Goal: Information Seeking & Learning: Learn about a topic

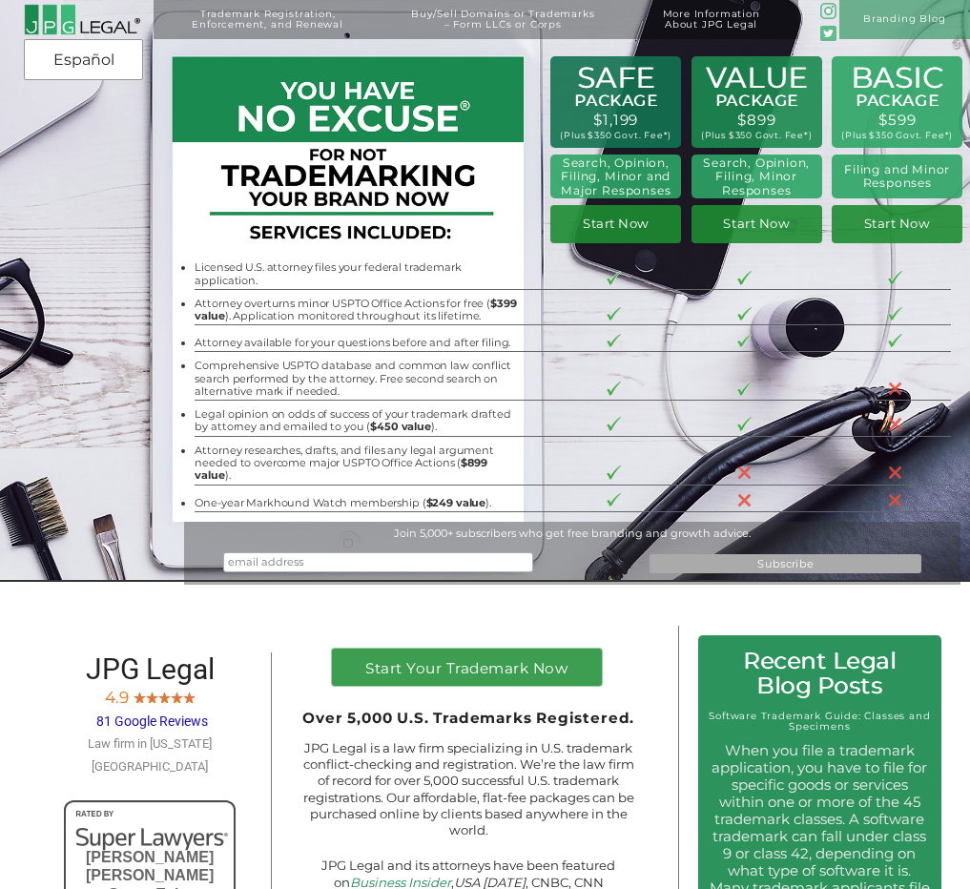
click at [309, 391] on li "Comprehensive USPTO database and common law conflict search performed by the at…" at bounding box center [358, 379] width 327 height 38
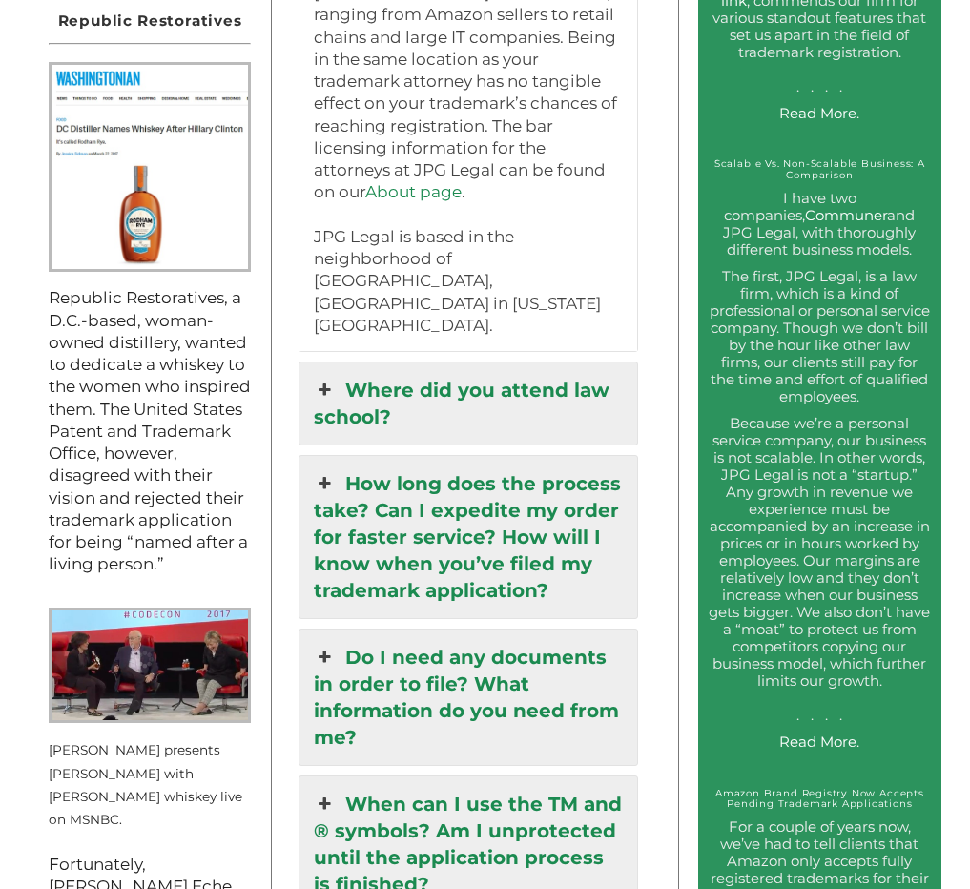
scroll to position [1622, 0]
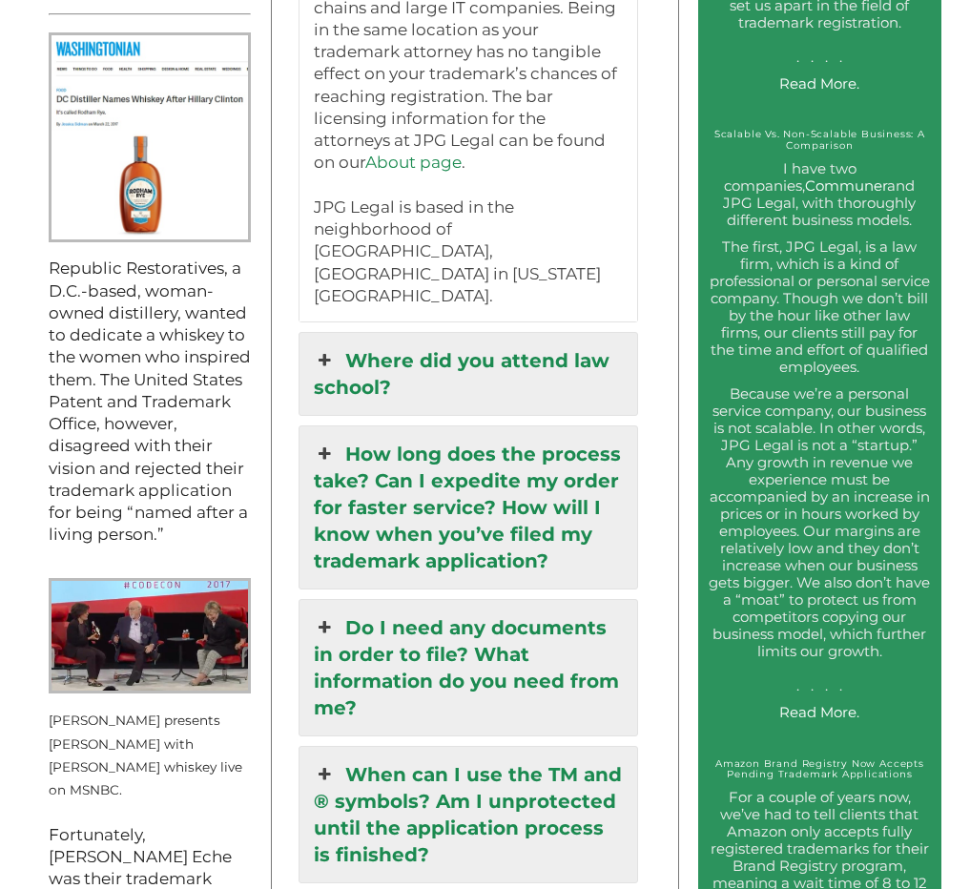
click at [335, 347] on icon at bounding box center [324, 360] width 21 height 27
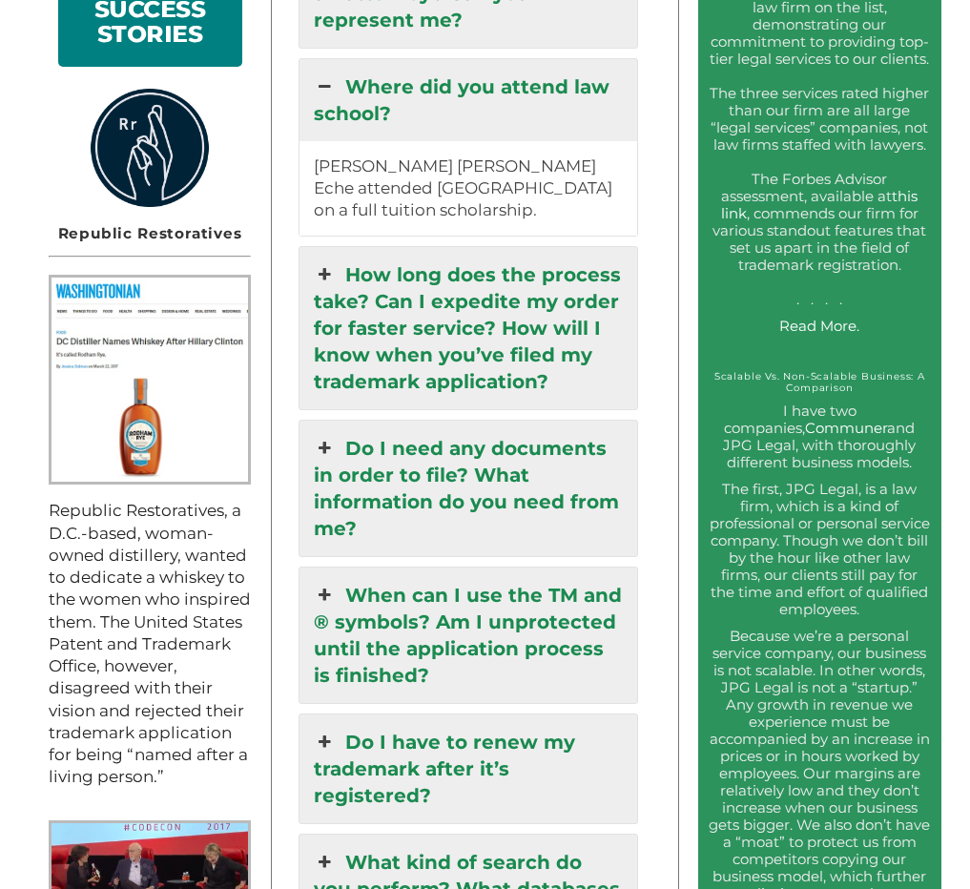
scroll to position [1336, 0]
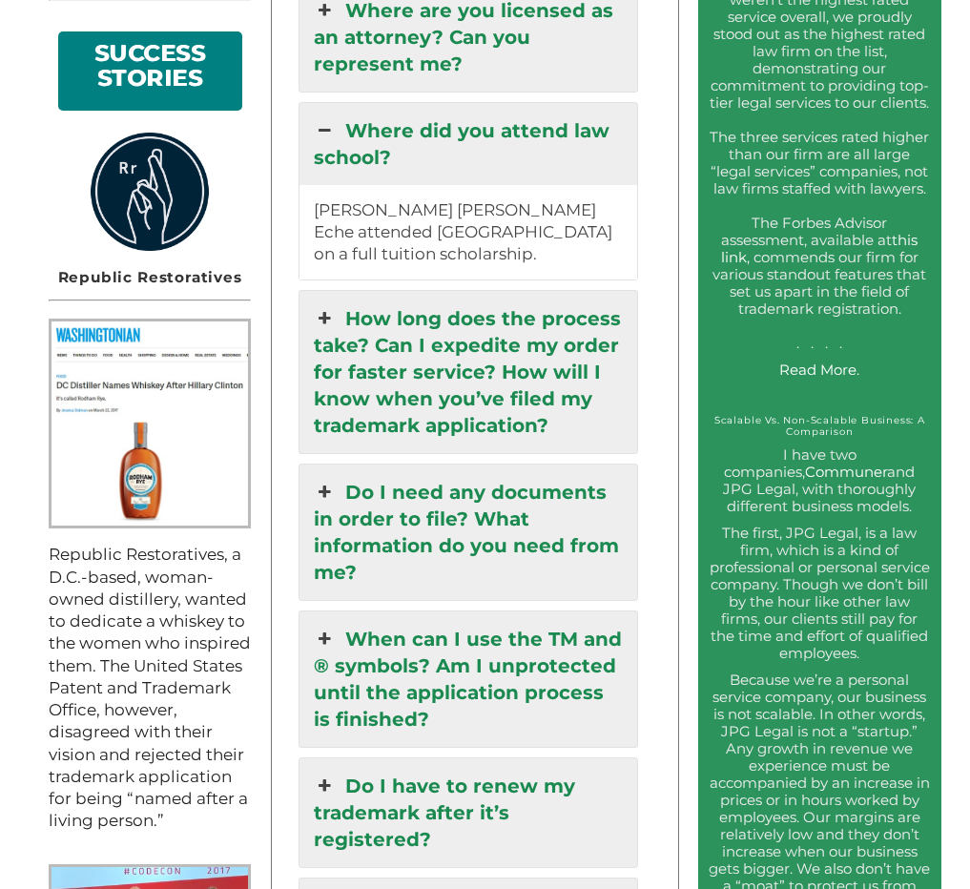
click at [322, 305] on icon at bounding box center [324, 318] width 21 height 27
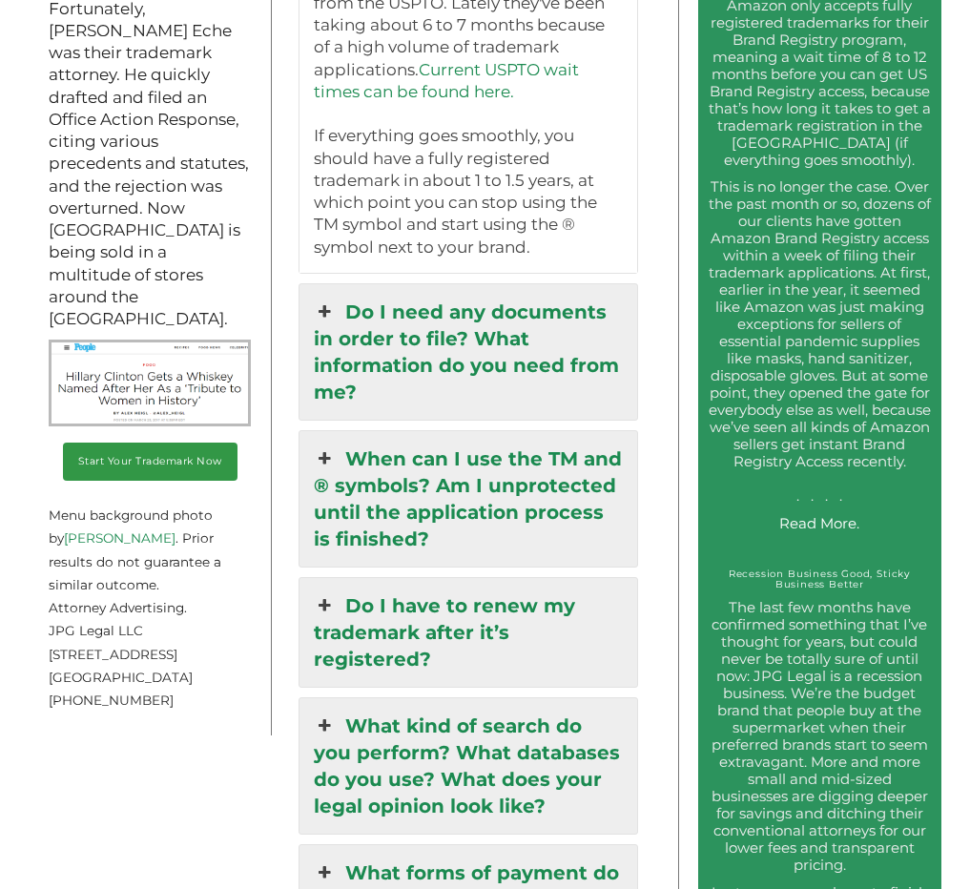
scroll to position [2481, 0]
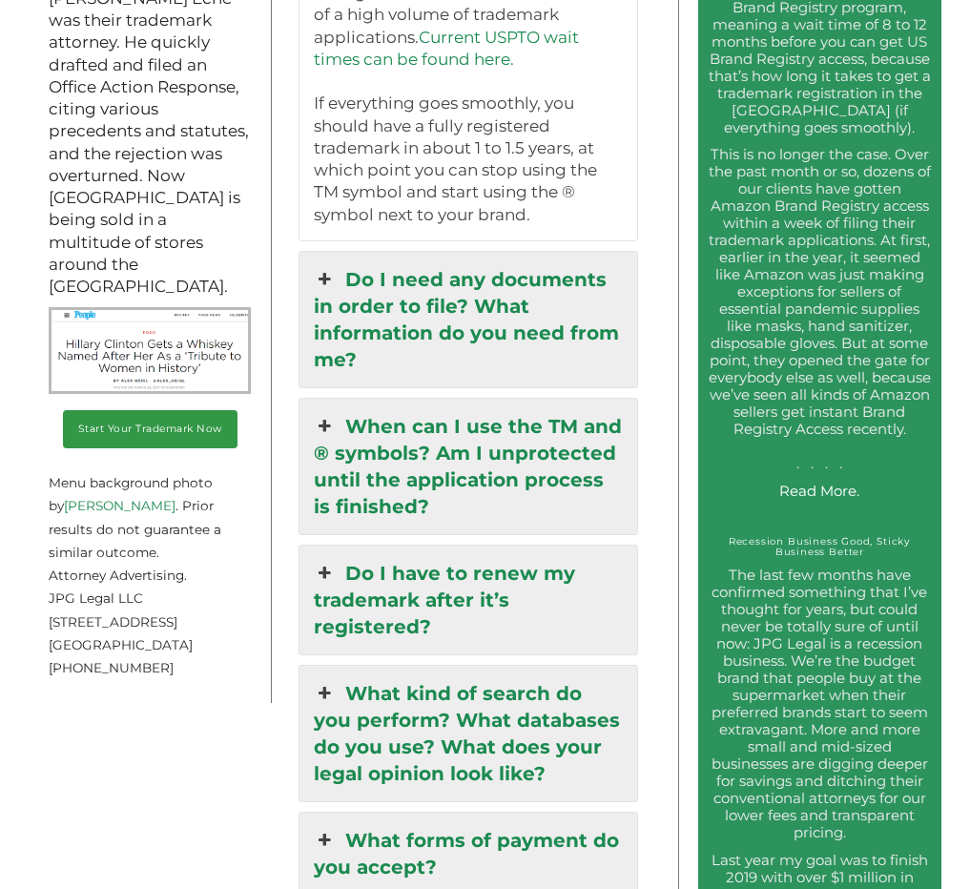
click at [335, 266] on icon at bounding box center [324, 279] width 21 height 27
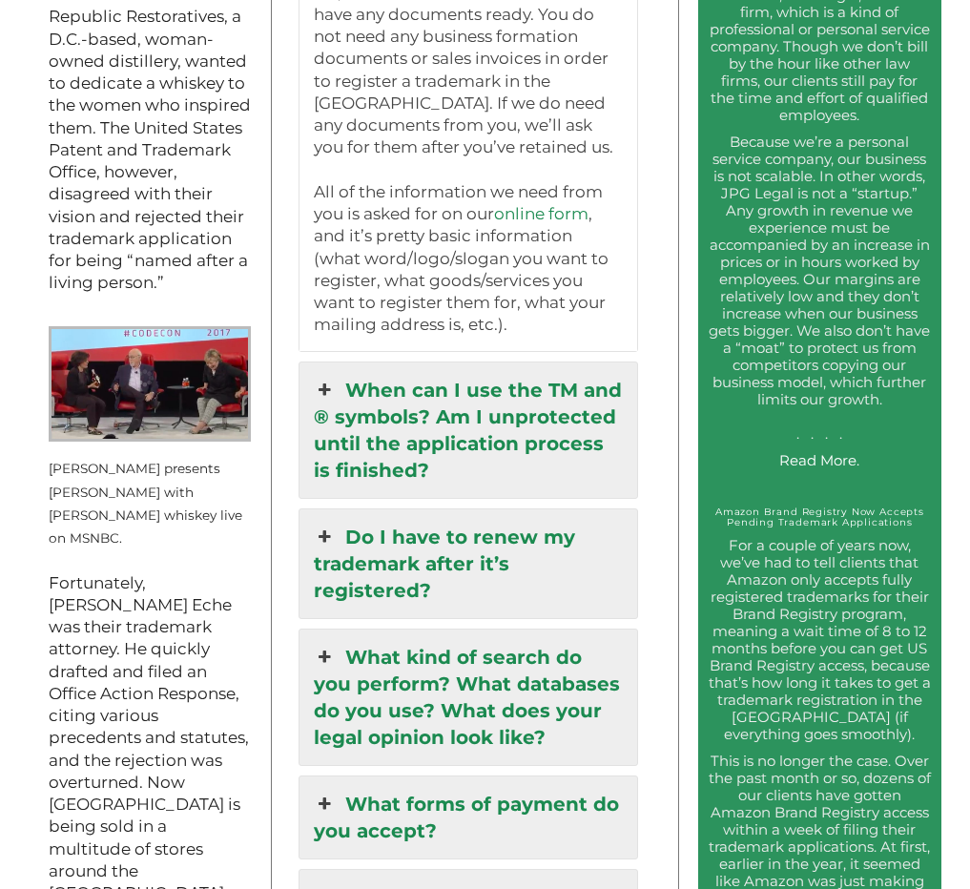
scroll to position [1908, 0]
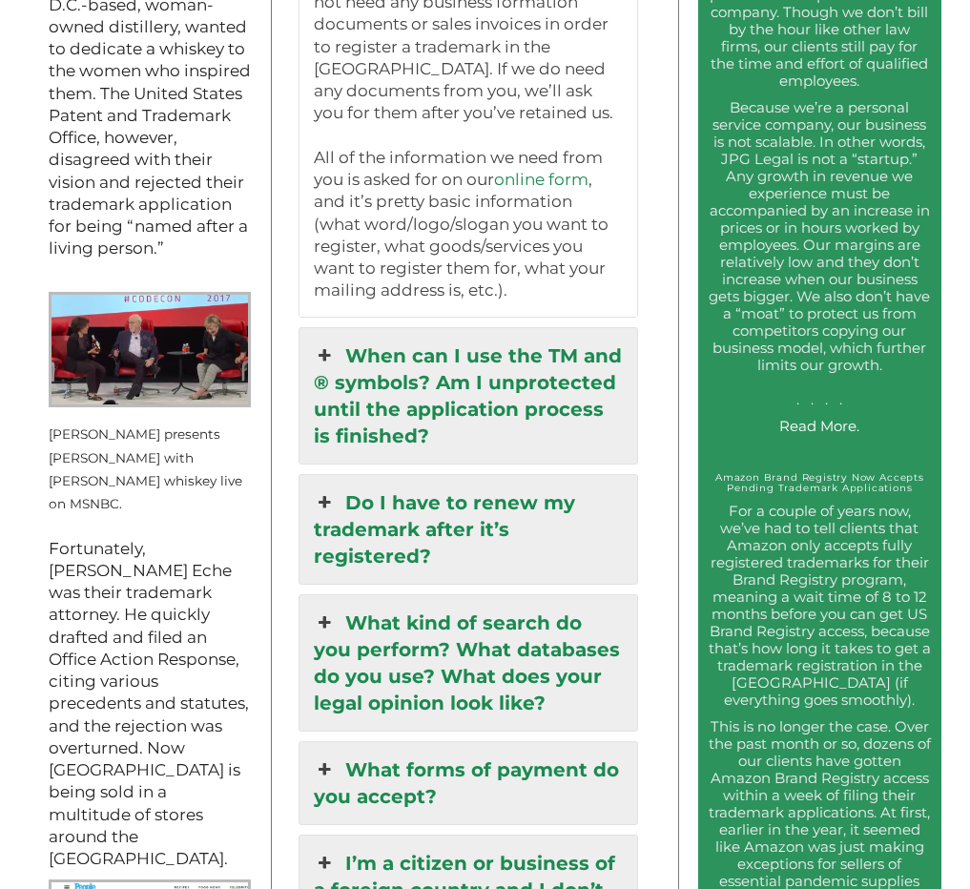
click at [343, 475] on link "Do I have to renew my trademark after it’s registered?" at bounding box center [469, 529] width 338 height 109
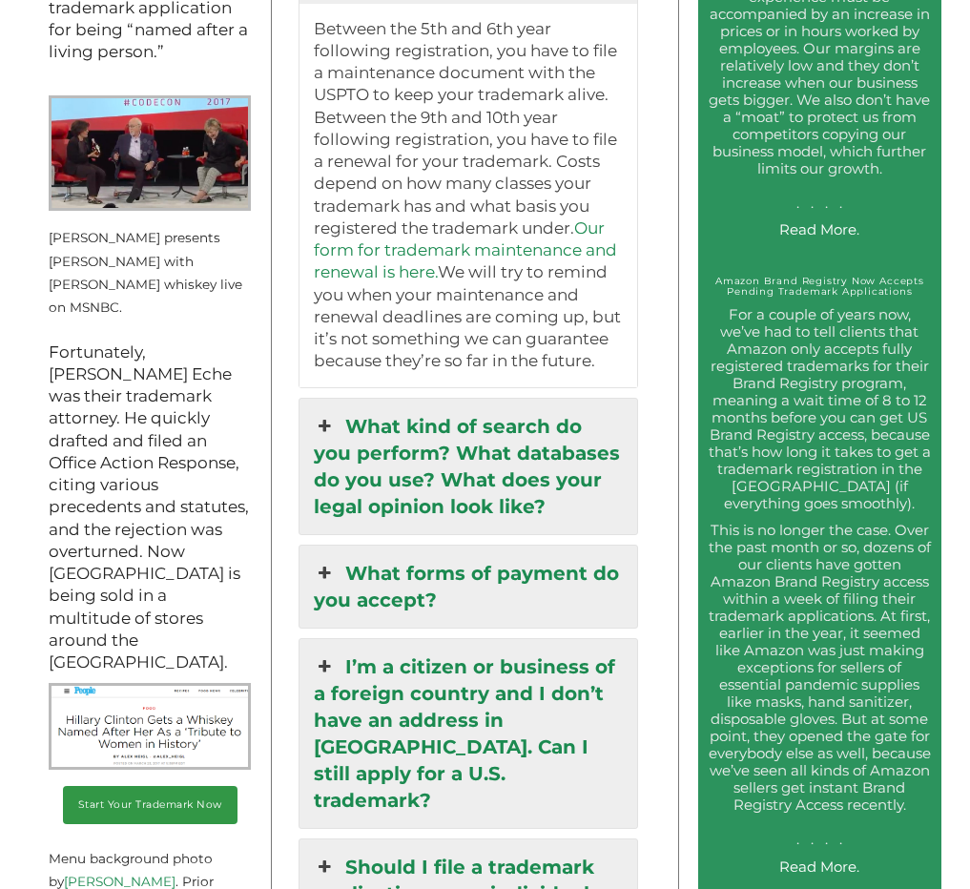
scroll to position [2195, 0]
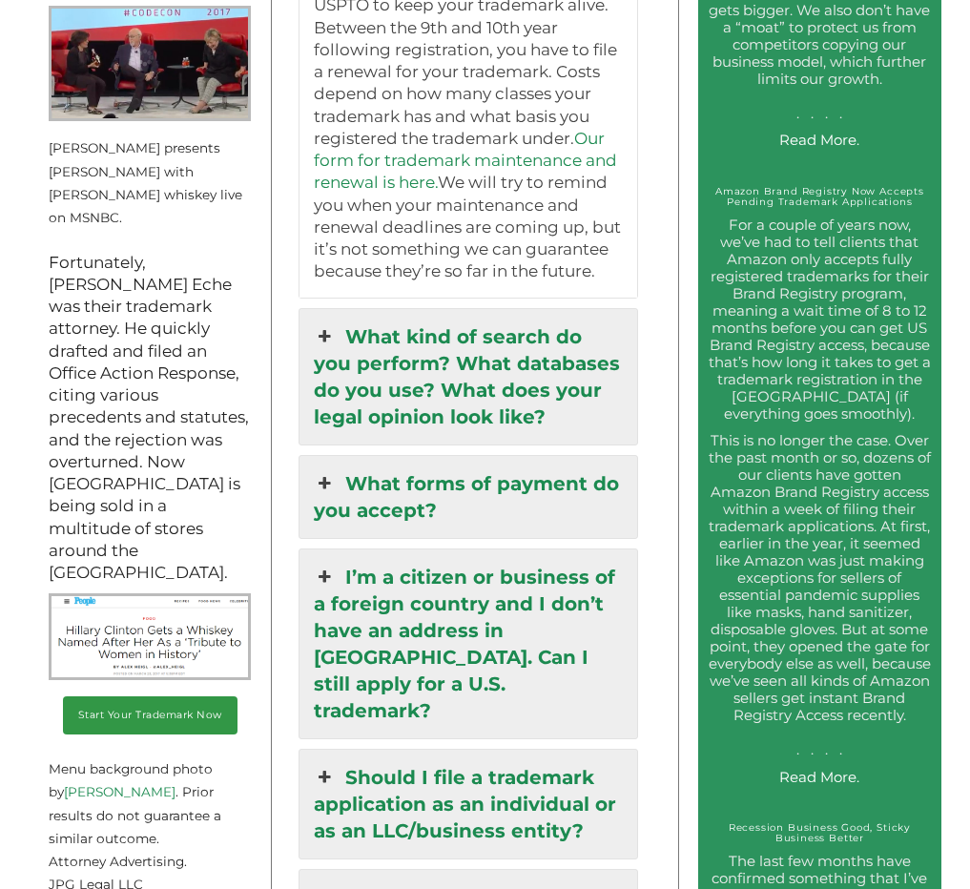
click at [335, 323] on icon at bounding box center [324, 336] width 21 height 27
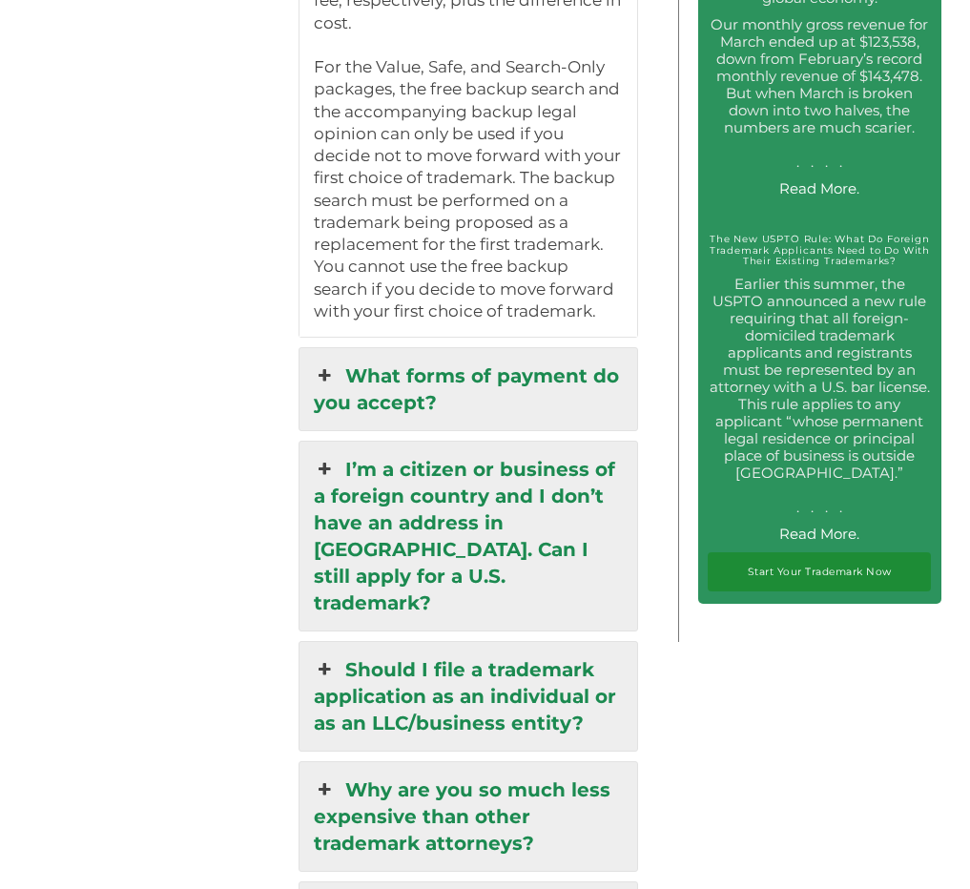
scroll to position [4103, 0]
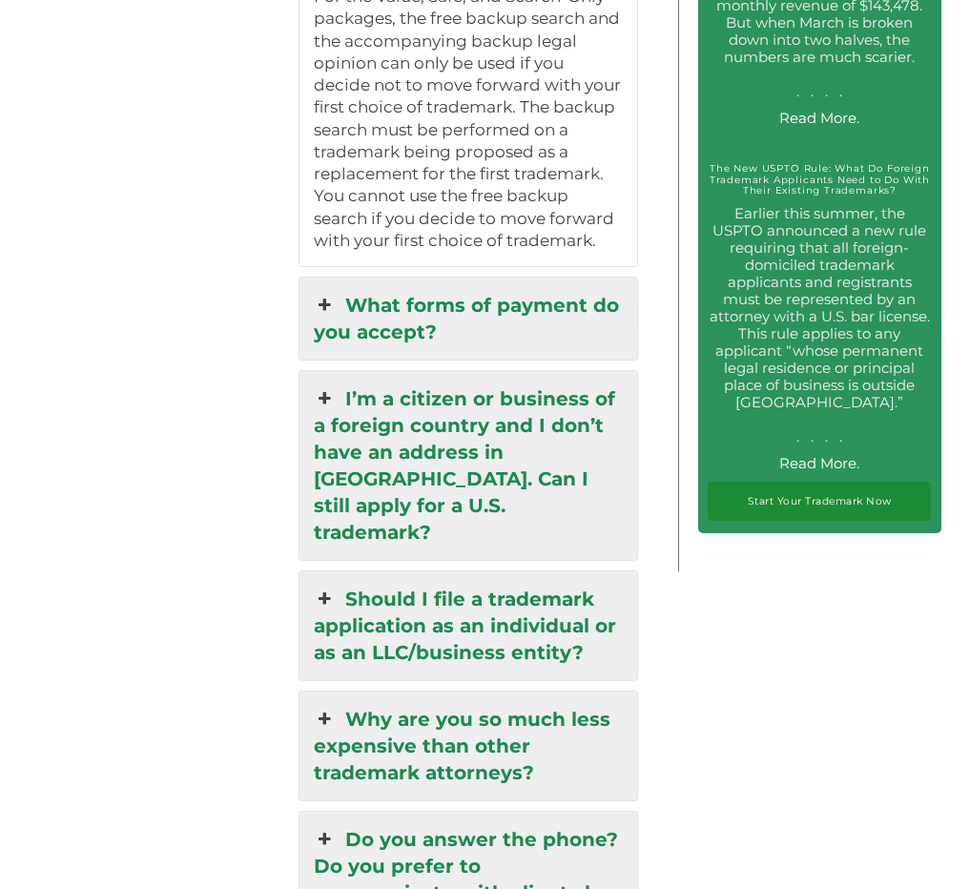
click at [353, 278] on link "What forms of payment do you accept?" at bounding box center [469, 319] width 338 height 82
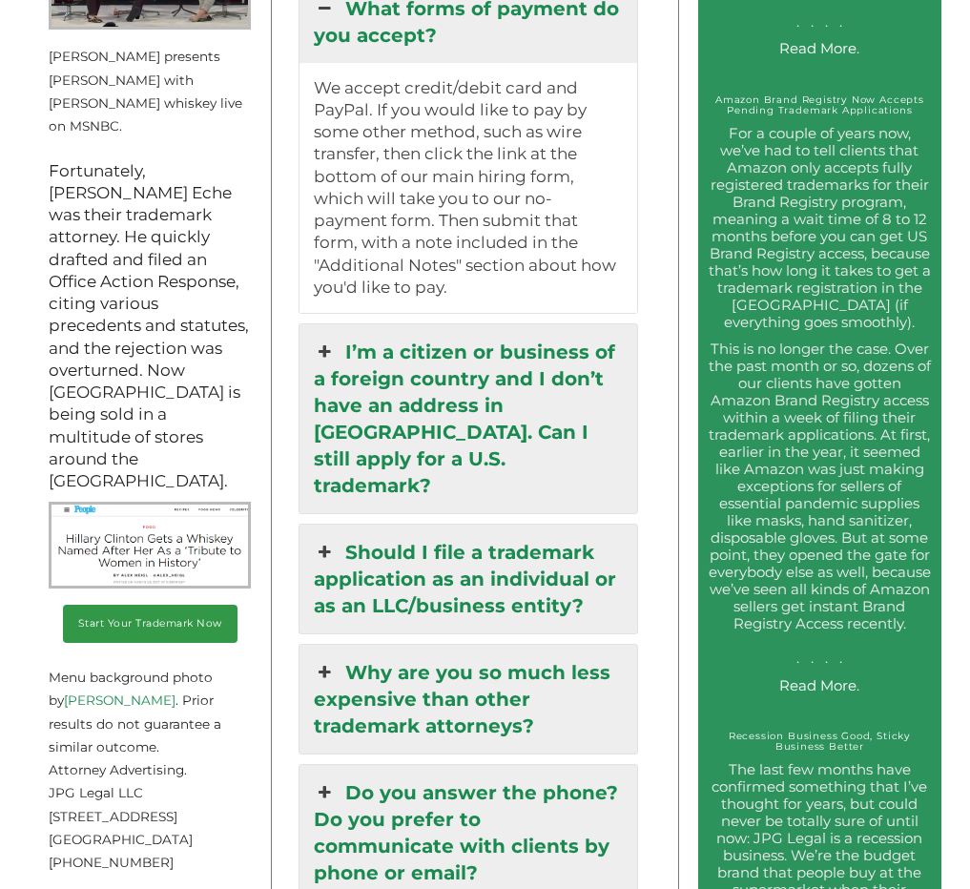
scroll to position [2290, 0]
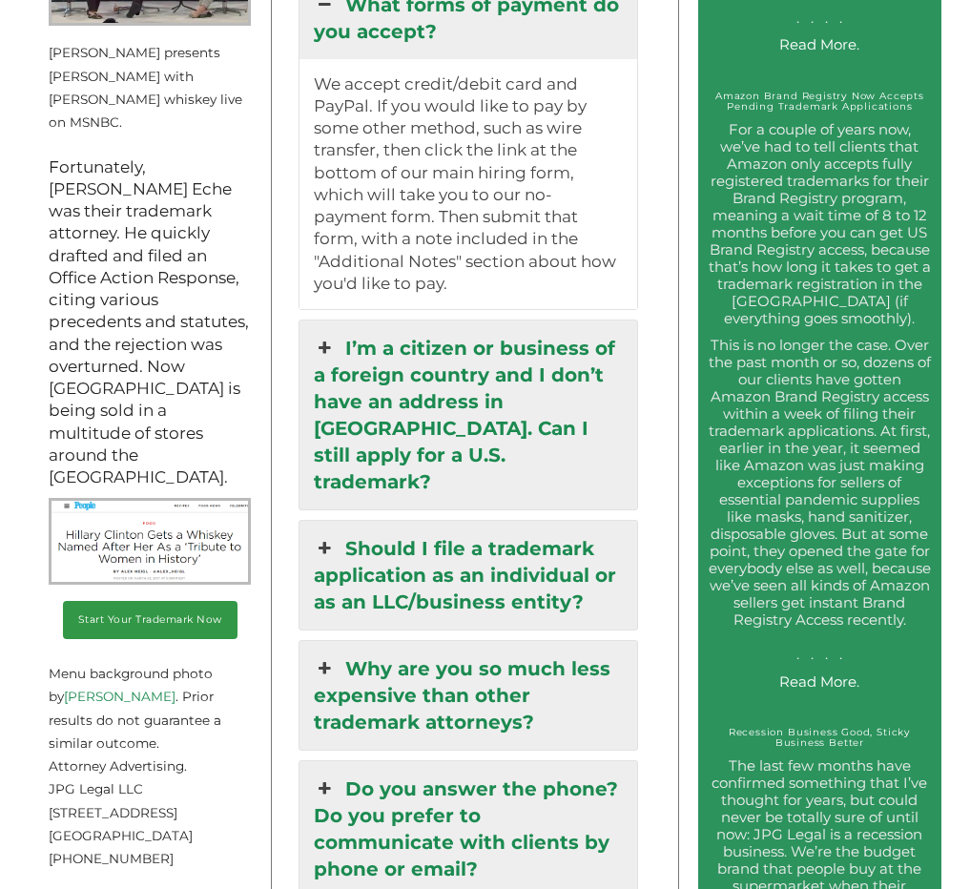
click at [348, 521] on link "Should I file a trademark application as an individual or as an LLC/business en…" at bounding box center [469, 575] width 338 height 109
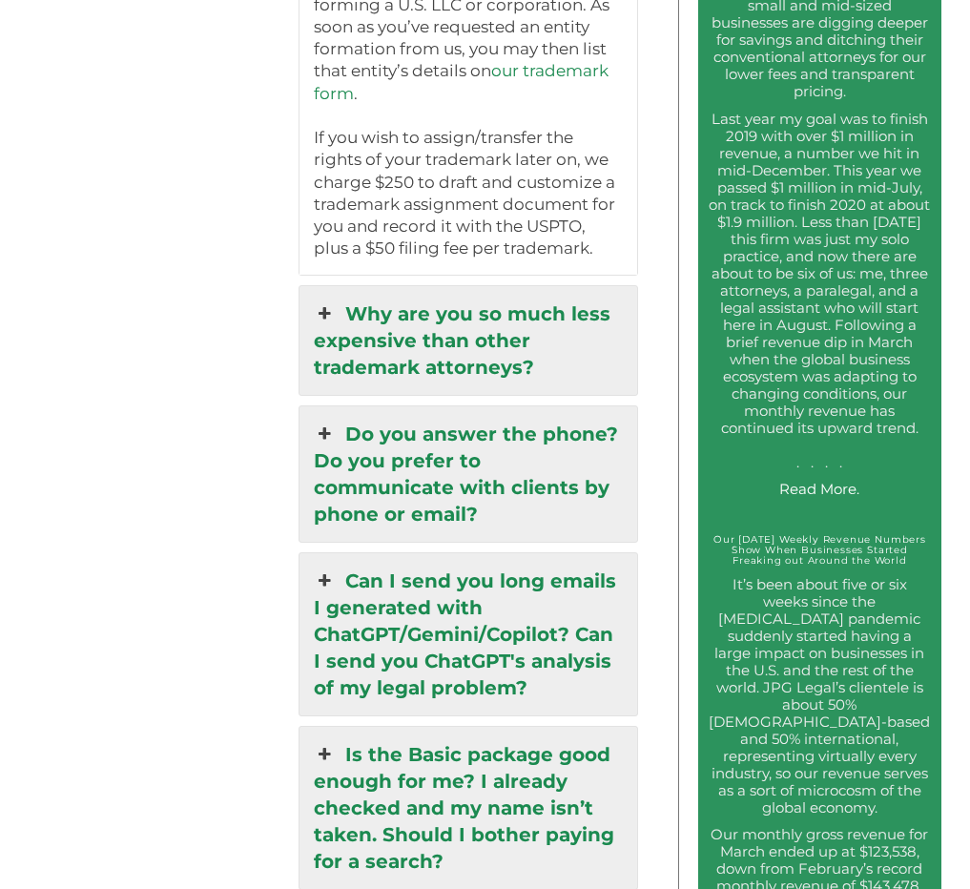
scroll to position [3244, 0]
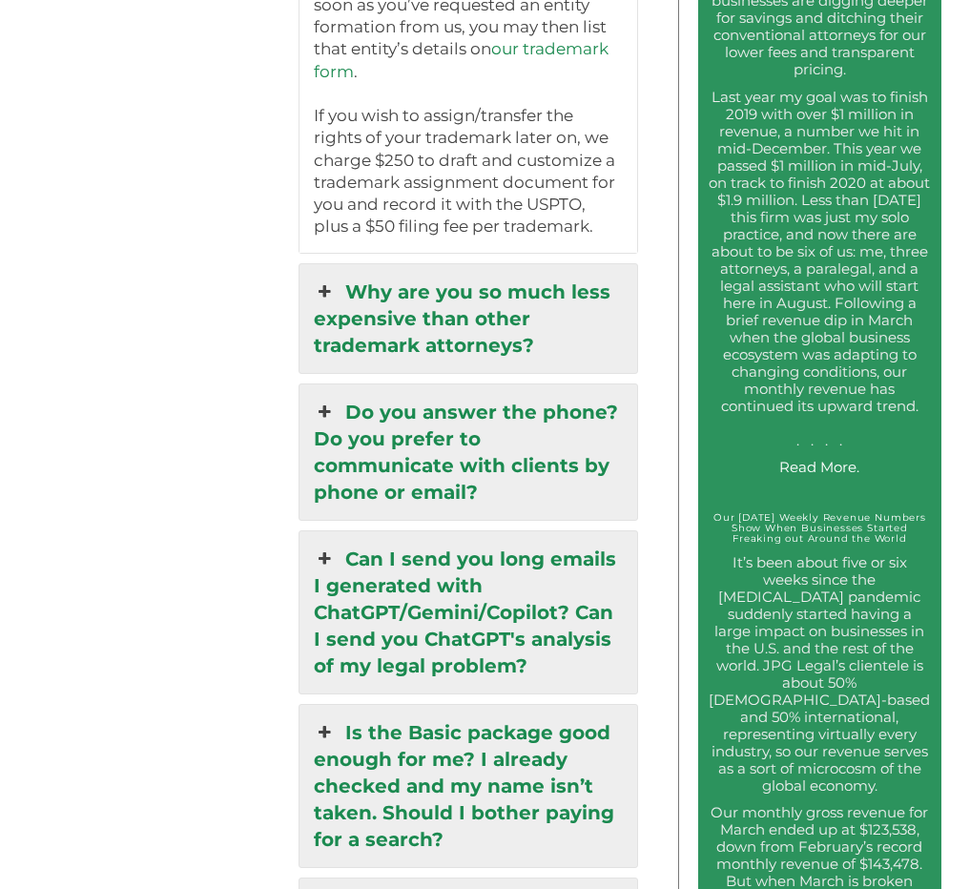
click at [335, 399] on icon at bounding box center [324, 412] width 21 height 27
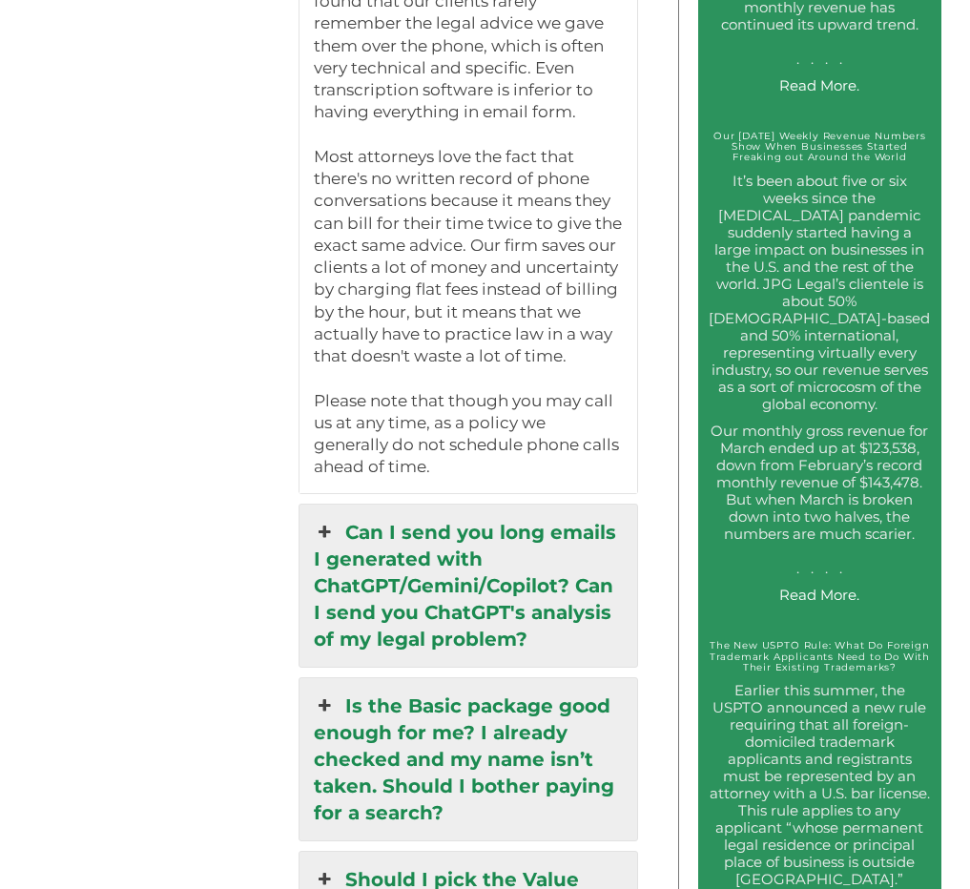
scroll to position [3721, 0]
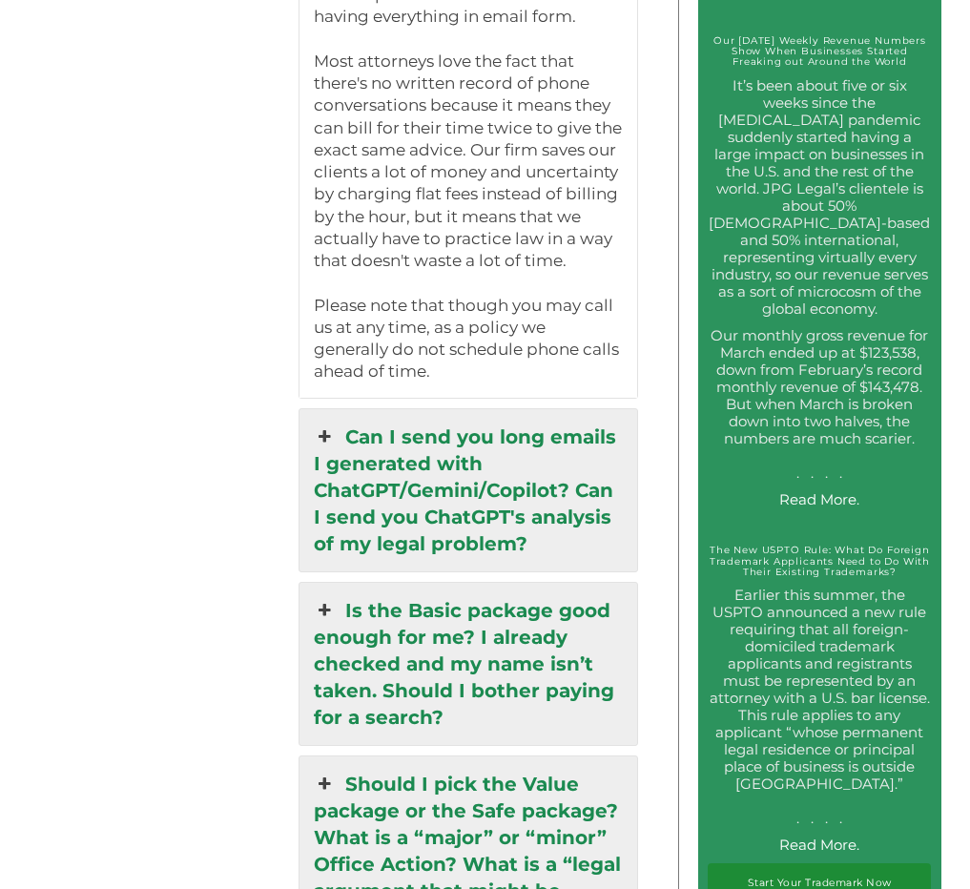
click at [329, 424] on icon at bounding box center [324, 437] width 21 height 27
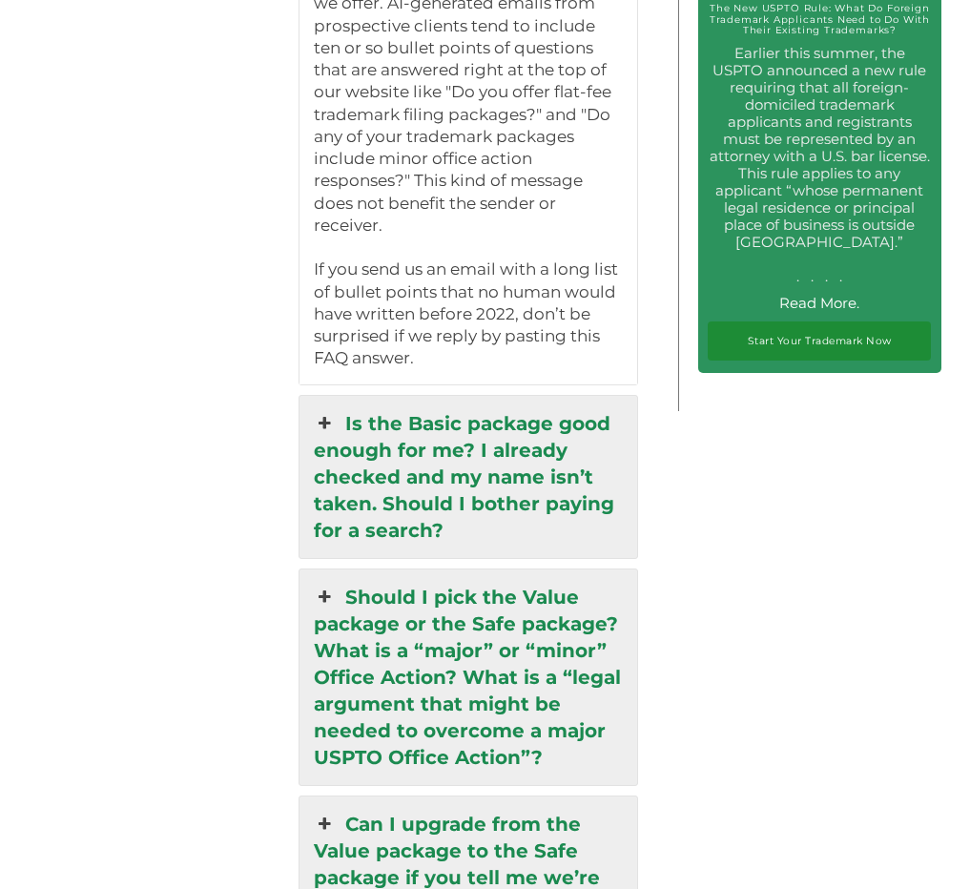
scroll to position [4294, 0]
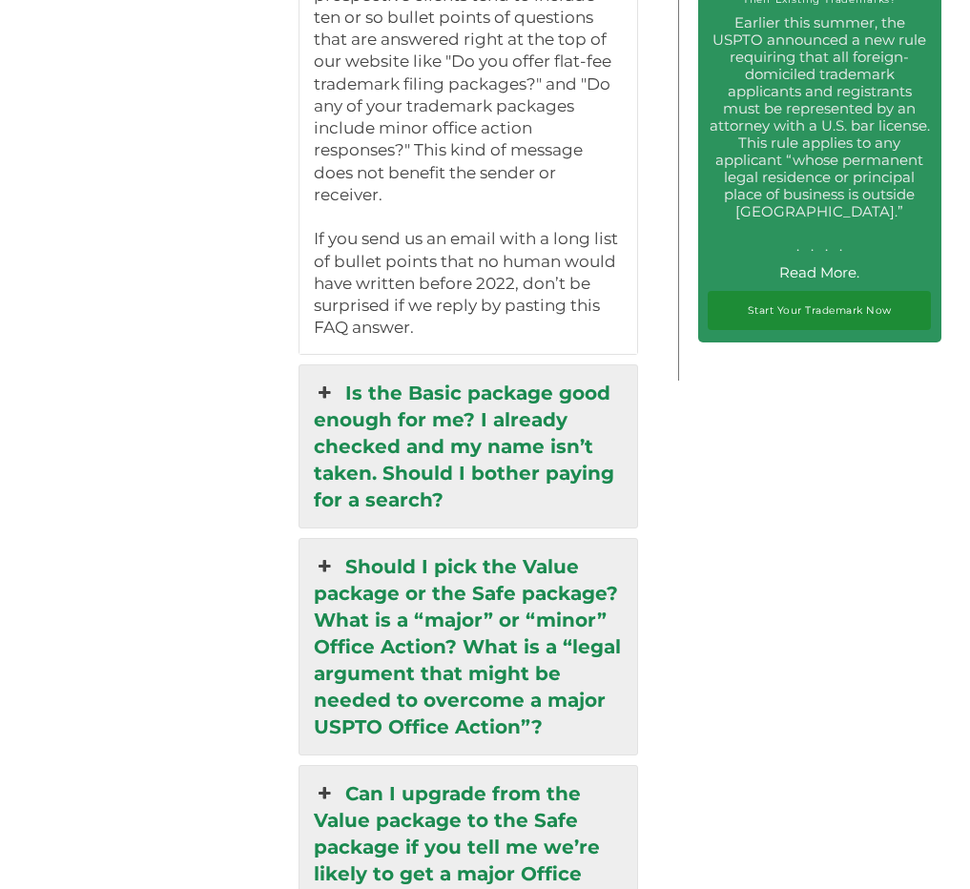
click at [348, 365] on link "Is the Basic package good enough for me? I already checked and my name isn’t ta…" at bounding box center [469, 446] width 338 height 162
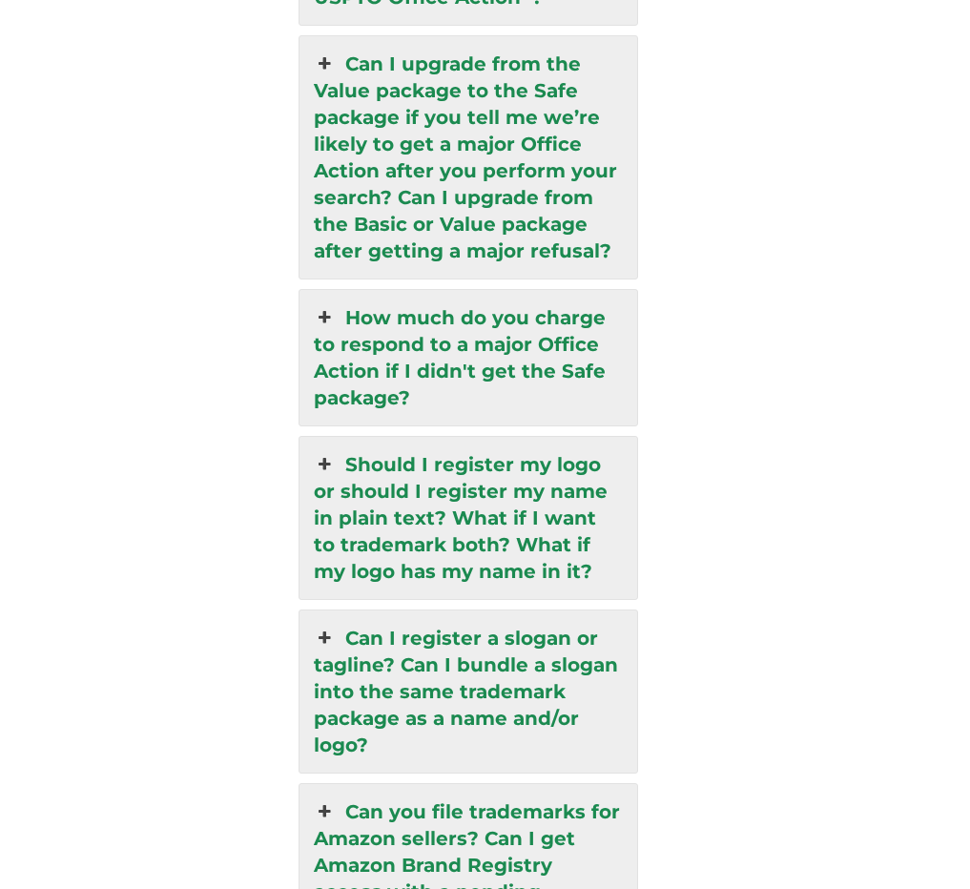
scroll to position [5057, 0]
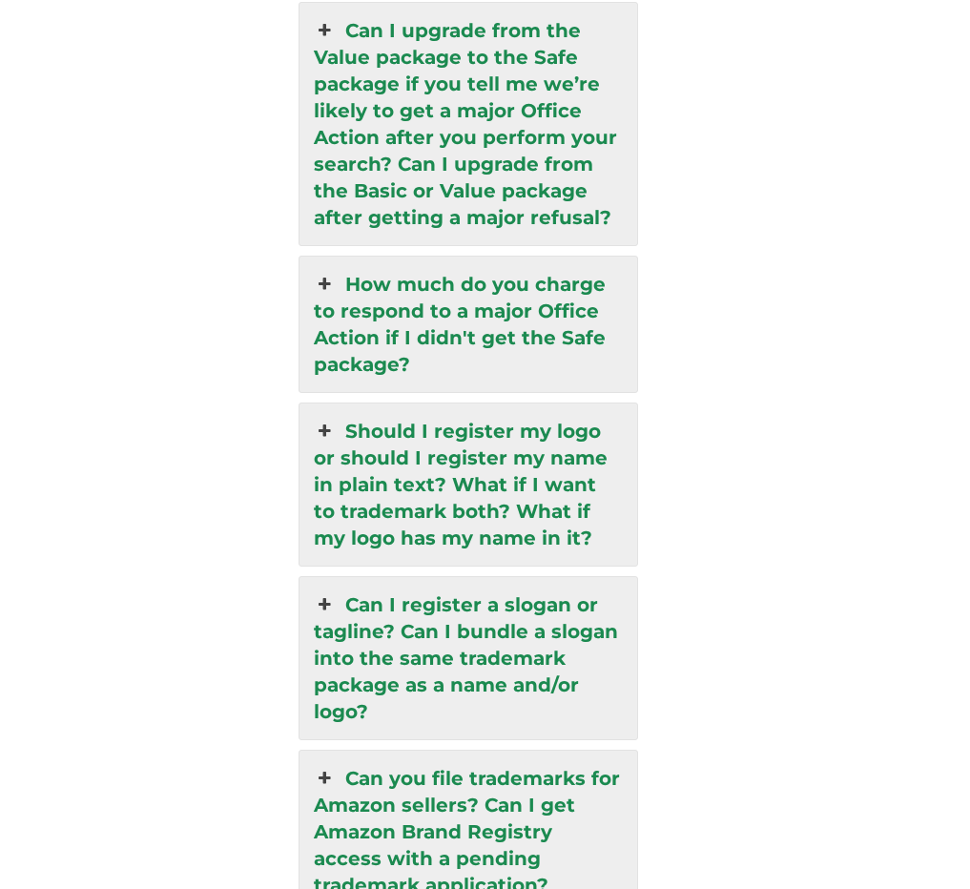
click at [344, 404] on link "Should I register my logo or should I register my name in plain text? What if I…" at bounding box center [469, 485] width 338 height 162
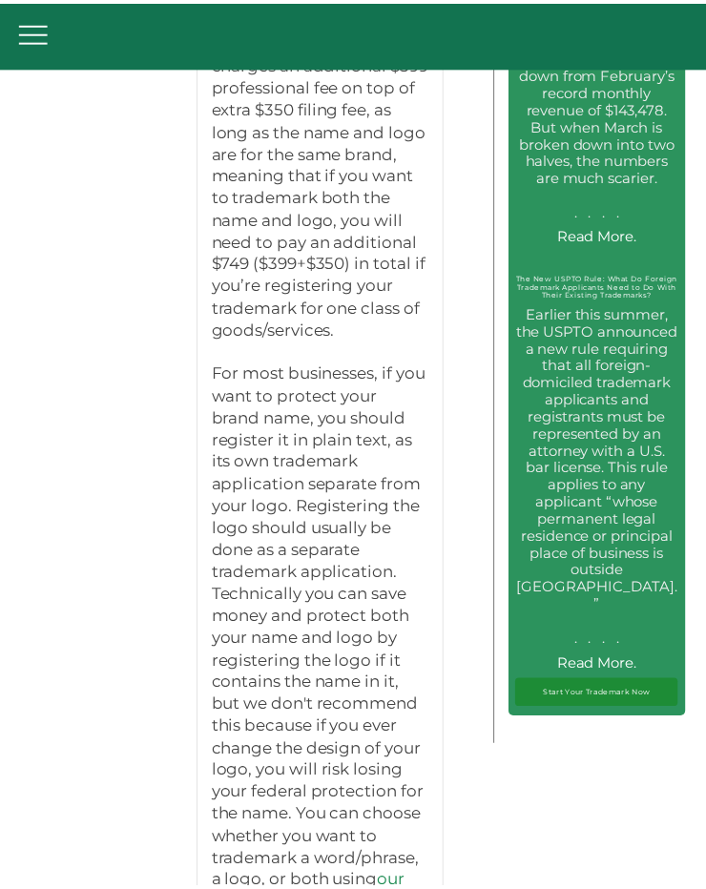
scroll to position [4777, 0]
